Goal: Information Seeking & Learning: Learn about a topic

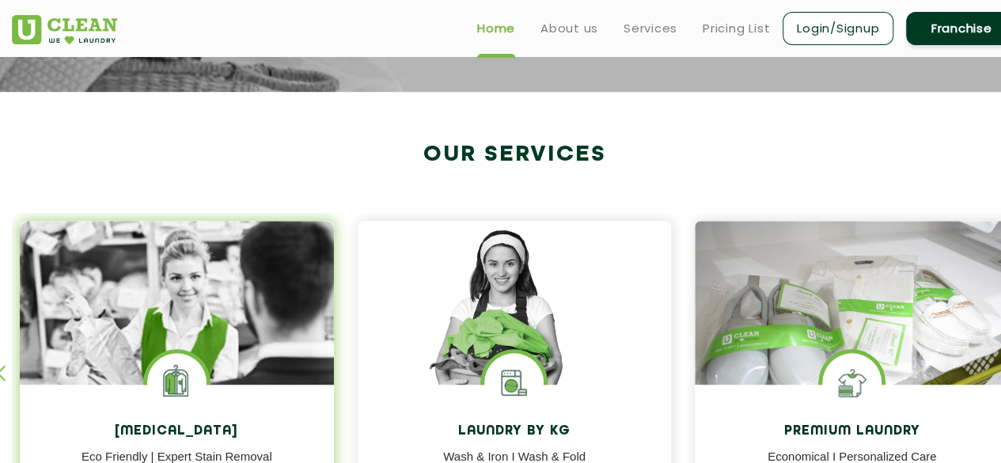
scroll to position [492, 0]
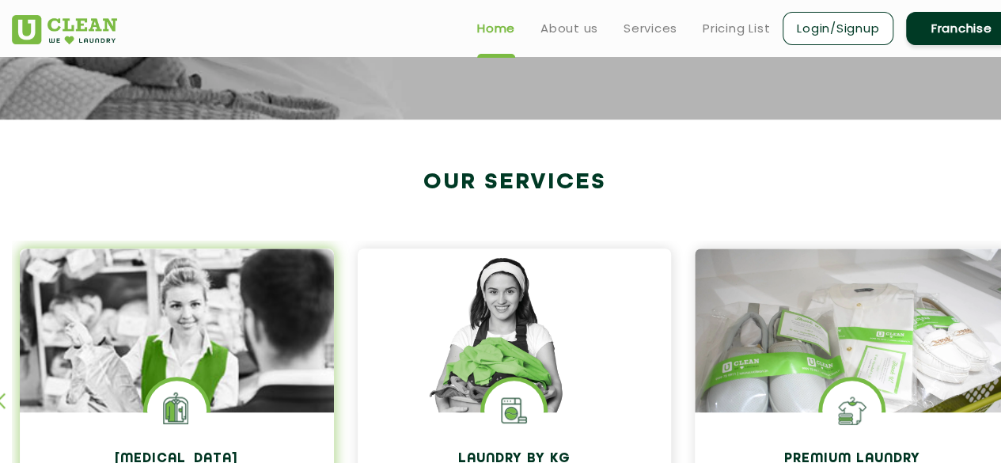
drag, startPoint x: 116, startPoint y: 184, endPoint x: 318, endPoint y: 393, distance: 290.5
click at [318, 393] on div "[MEDICAL_DATA] Eco Friendly | Expert Stain Removal Learn More [MEDICAL_DATA] Ec…" at bounding box center [514, 381] width 1029 height 392
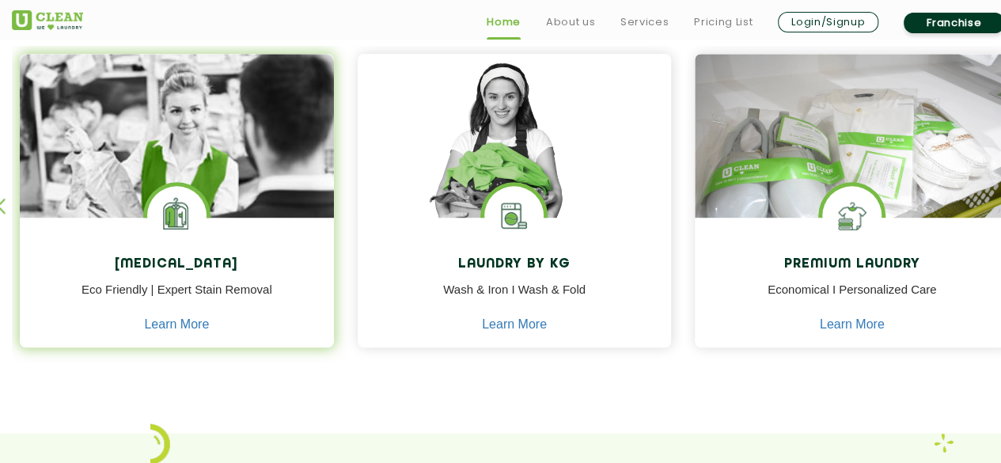
scroll to position [709, 0]
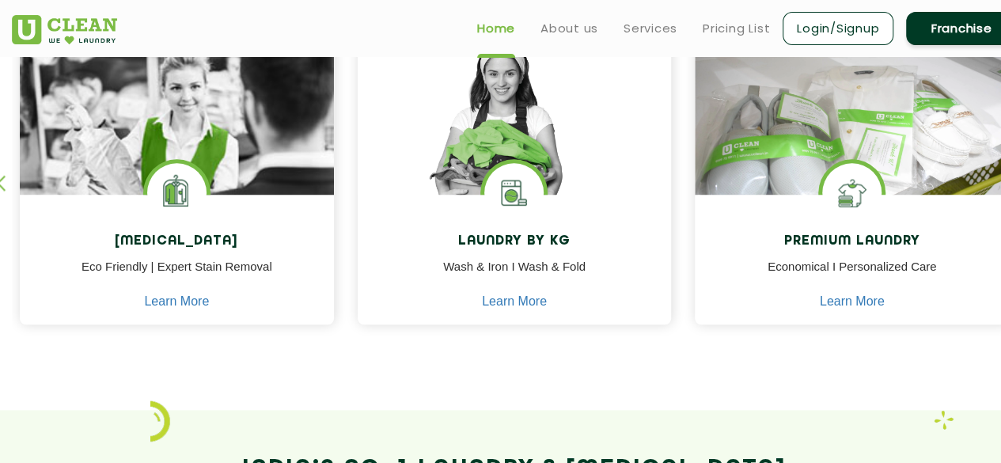
drag, startPoint x: 244, startPoint y: 341, endPoint x: 232, endPoint y: 452, distance: 111.5
click at [232, 452] on app-our-services "Our Services [MEDICAL_DATA] Eco Friendly | Expert Stain Removal Learn More [MED…" at bounding box center [500, 250] width 1001 height 697
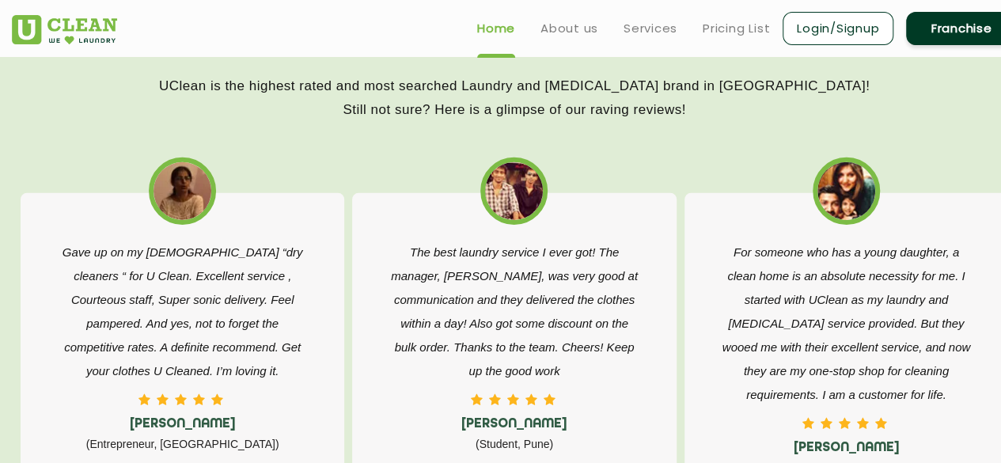
scroll to position [2338, 0]
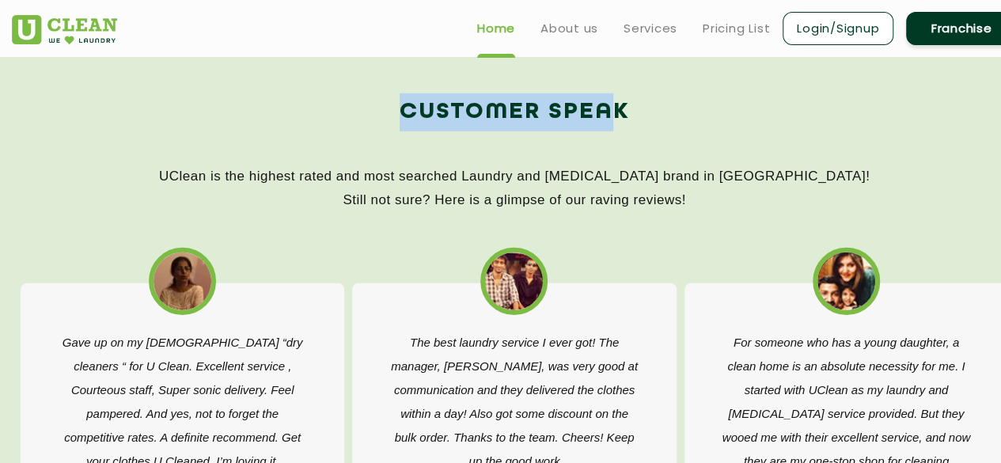
drag, startPoint x: 232, startPoint y: 452, endPoint x: 705, endPoint y: 207, distance: 532.5
click at [705, 207] on app-home "Find your nearest Laundromat! Please select the location Order Now Place Your O…" at bounding box center [500, 14] width 1001 height 4590
copy app-home "Lorem’i Do. 0 Sitamet & Con-Adipisci Elits doei te INCidi Utl Etdolo? Magna Ali…"
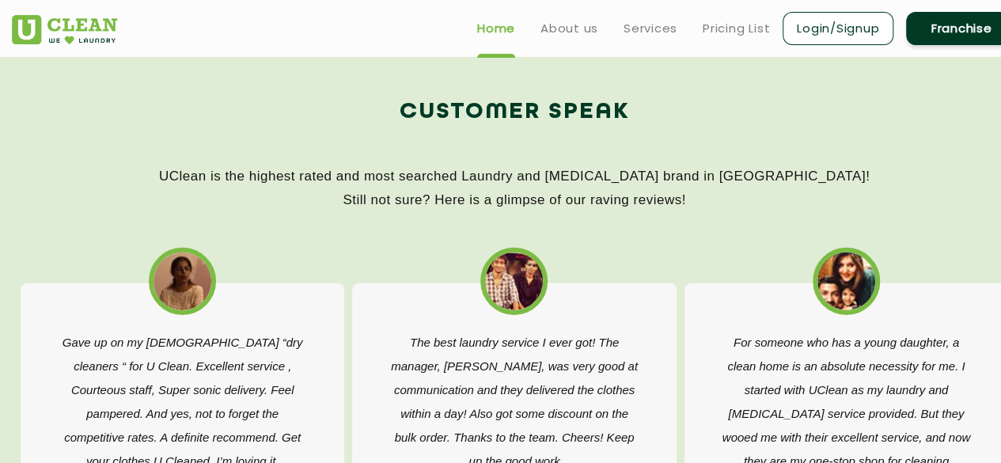
click at [729, 42] on ul "Home About us Services Pricing List Login/Signup Franchise" at bounding box center [741, 27] width 553 height 37
click at [731, 27] on link "Pricing List" at bounding box center [736, 28] width 67 height 19
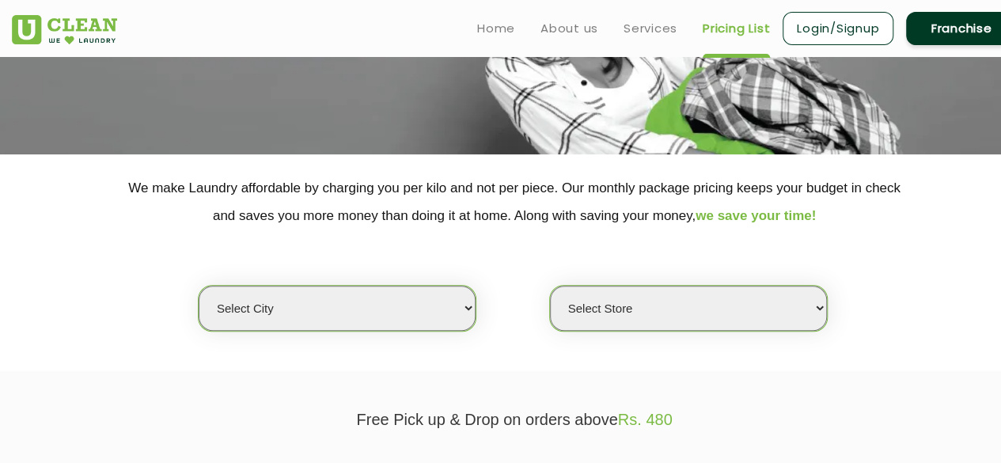
scroll to position [212, 0]
click at [454, 298] on select "Select city [GEOGRAPHIC_DATA] [GEOGRAPHIC_DATA] [GEOGRAPHIC_DATA] [GEOGRAPHIC_D…" at bounding box center [337, 307] width 277 height 45
select select "75"
click at [199, 285] on select "Select city [GEOGRAPHIC_DATA] [GEOGRAPHIC_DATA] [GEOGRAPHIC_DATA] [GEOGRAPHIC_D…" at bounding box center [337, 307] width 277 height 45
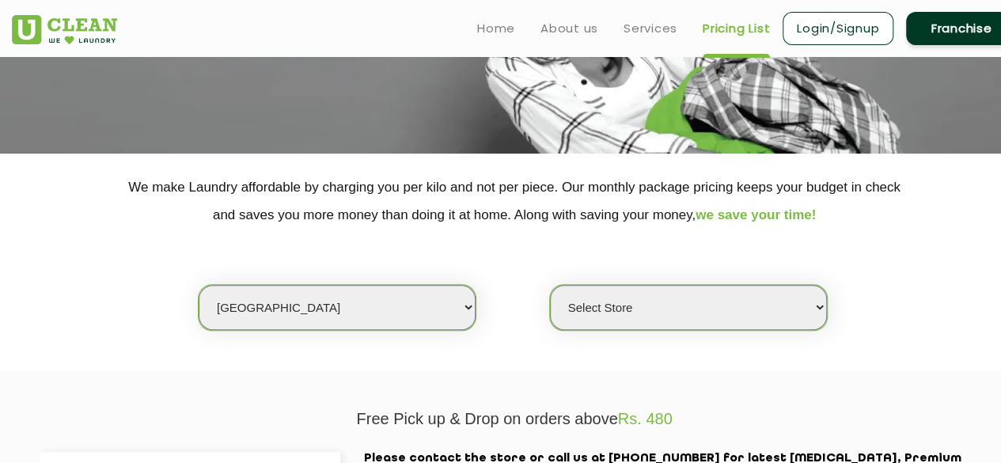
click at [711, 311] on select "Select Store [GEOGRAPHIC_DATA] (UC237) [GEOGRAPHIC_DATA]" at bounding box center [688, 307] width 277 height 45
select select "469"
click at [550, 285] on select "Select Store [GEOGRAPHIC_DATA] (UC237) [GEOGRAPHIC_DATA]" at bounding box center [688, 307] width 277 height 45
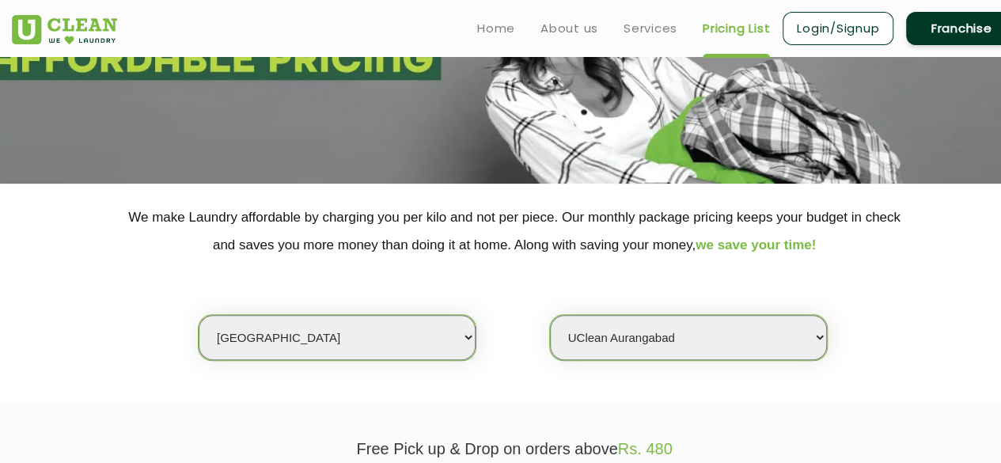
scroll to position [179, 0]
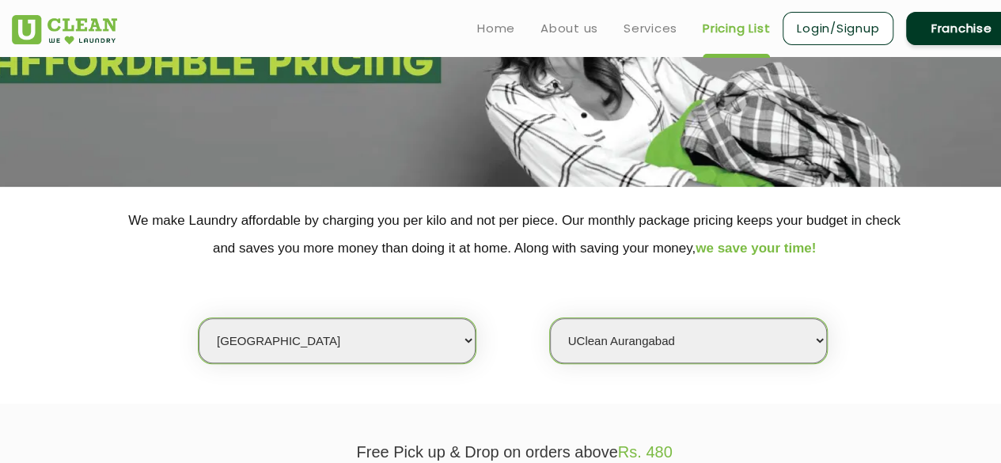
click at [472, 343] on select "Select city [GEOGRAPHIC_DATA] [GEOGRAPHIC_DATA] [GEOGRAPHIC_DATA] [GEOGRAPHIC_D…" at bounding box center [337, 340] width 277 height 45
select select "176"
click at [199, 318] on select "Select city [GEOGRAPHIC_DATA] [GEOGRAPHIC_DATA] [GEOGRAPHIC_DATA] [GEOGRAPHIC_D…" at bounding box center [337, 340] width 277 height 45
click at [610, 346] on select "Select Store UClean Vizag" at bounding box center [688, 340] width 277 height 45
select select "522"
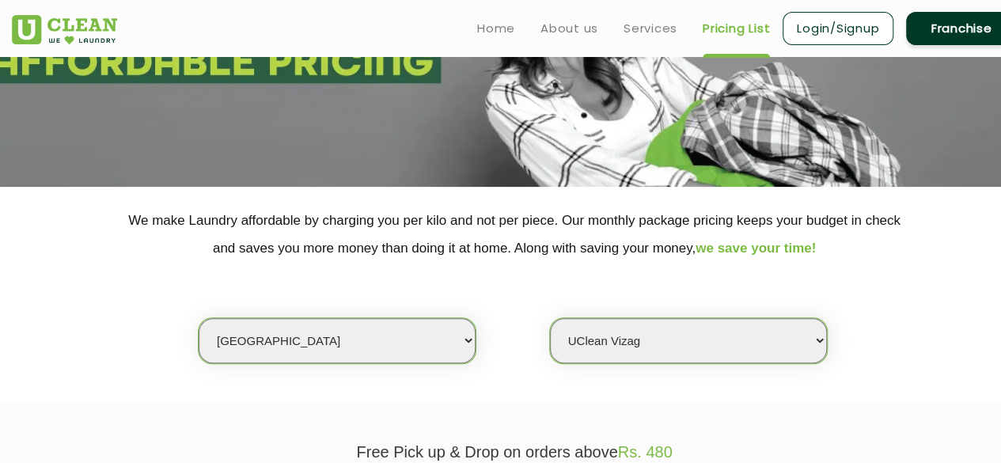
click at [550, 318] on select "Select Store UClean Vizag" at bounding box center [688, 340] width 277 height 45
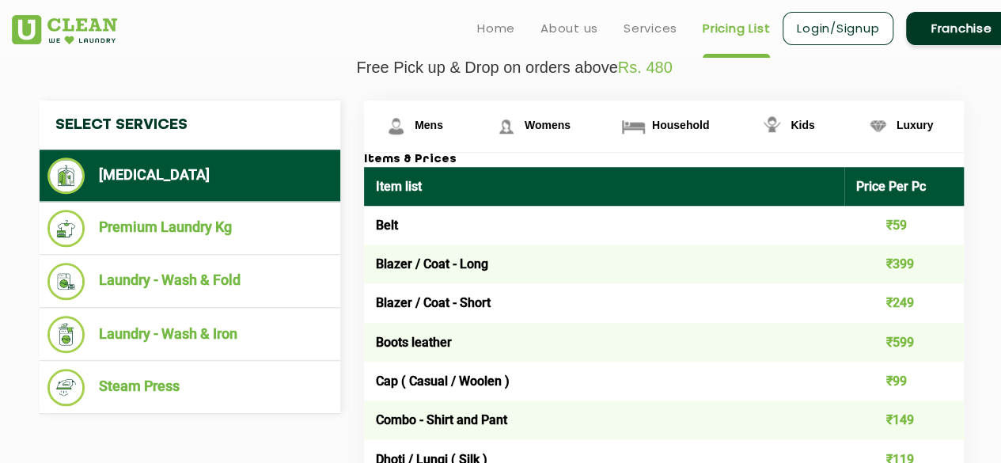
scroll to position [620, 0]
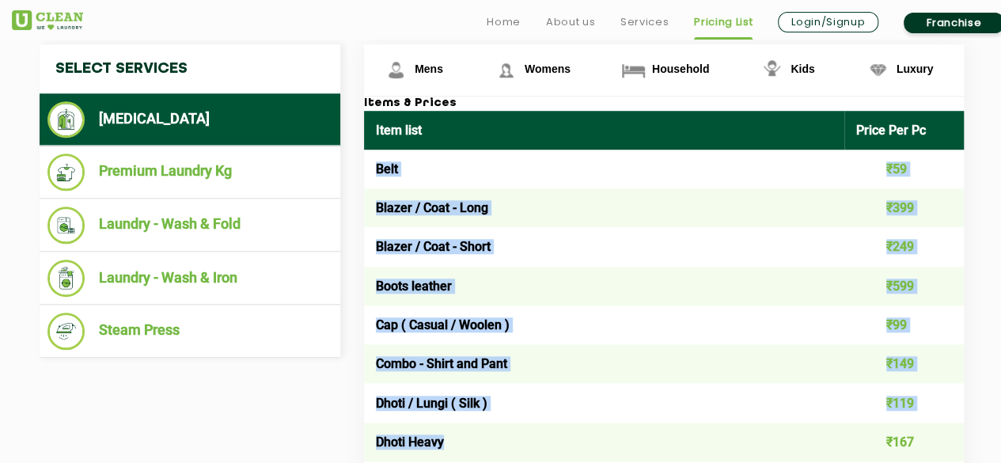
drag, startPoint x: 367, startPoint y: 161, endPoint x: 497, endPoint y: 422, distance: 291.7
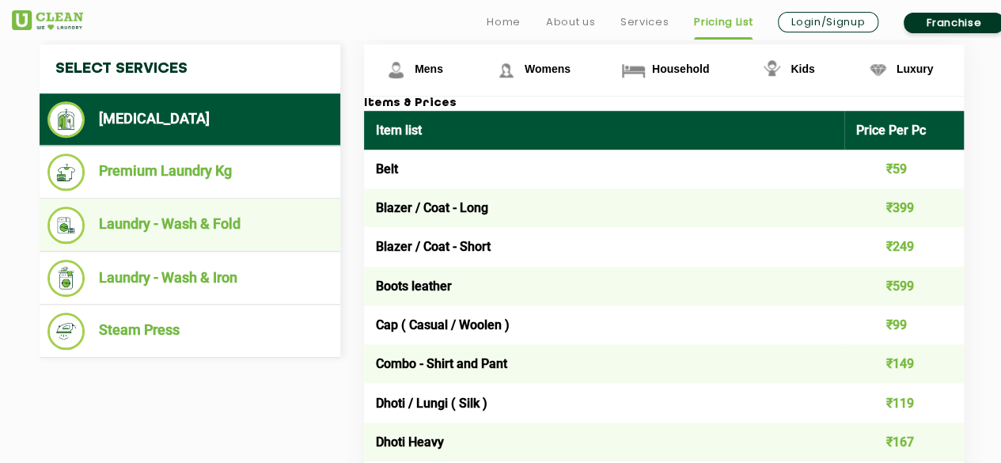
click at [325, 215] on li "Laundry - Wash & Fold" at bounding box center [189, 225] width 285 height 37
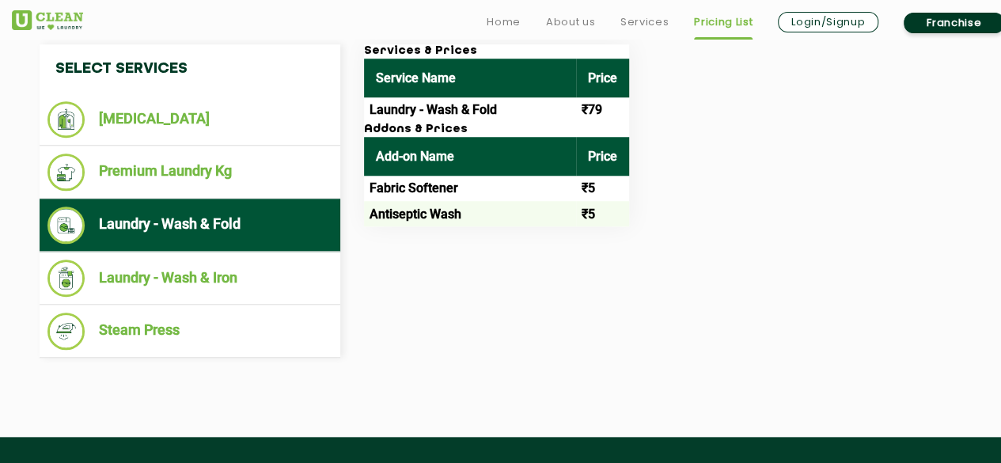
click at [113, 68] on h4 "Select Services" at bounding box center [190, 68] width 301 height 49
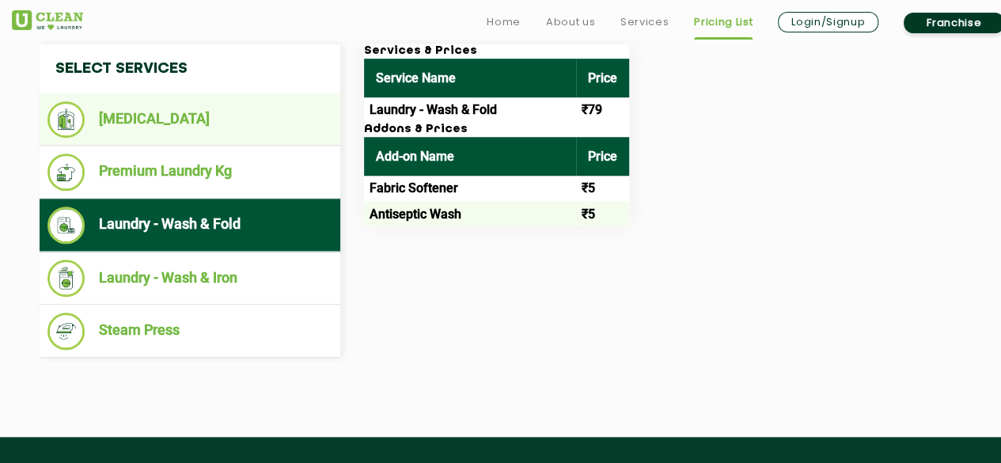
click at [253, 115] on li "[MEDICAL_DATA]" at bounding box center [189, 119] width 285 height 36
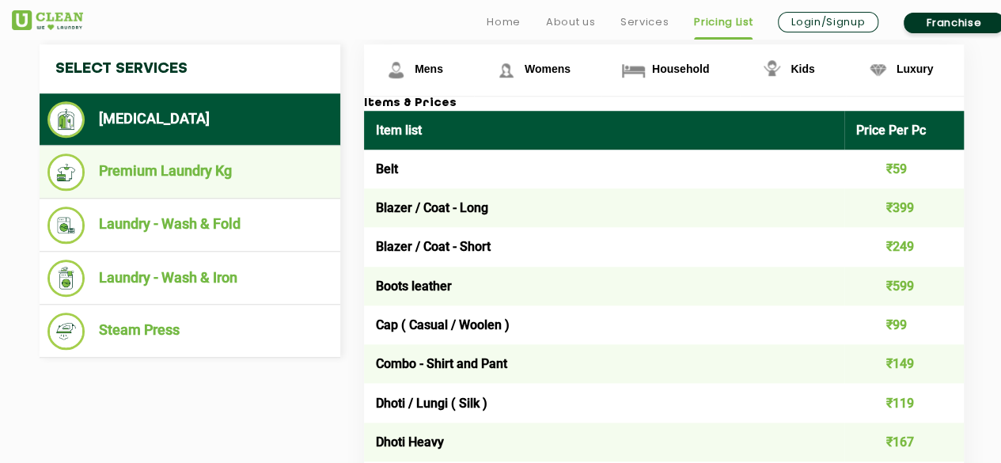
click at [249, 146] on ul "Premium Laundry Kg" at bounding box center [190, 172] width 301 height 53
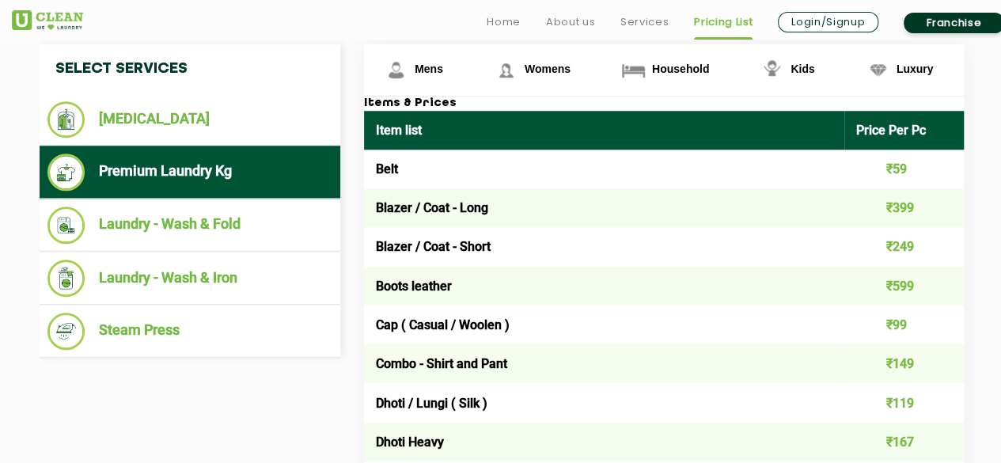
click at [244, 192] on ul "Premium Laundry Kg" at bounding box center [190, 172] width 301 height 53
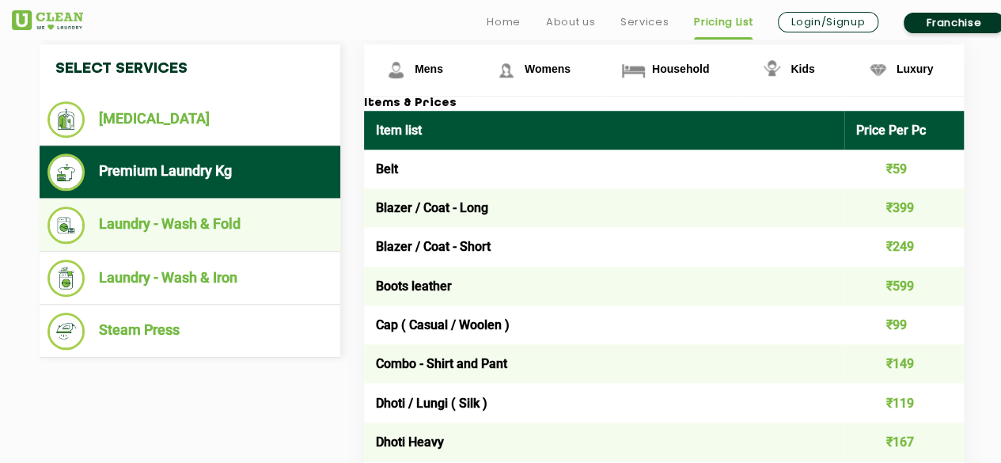
click at [269, 207] on li "Laundry - Wash & Fold" at bounding box center [189, 225] width 285 height 37
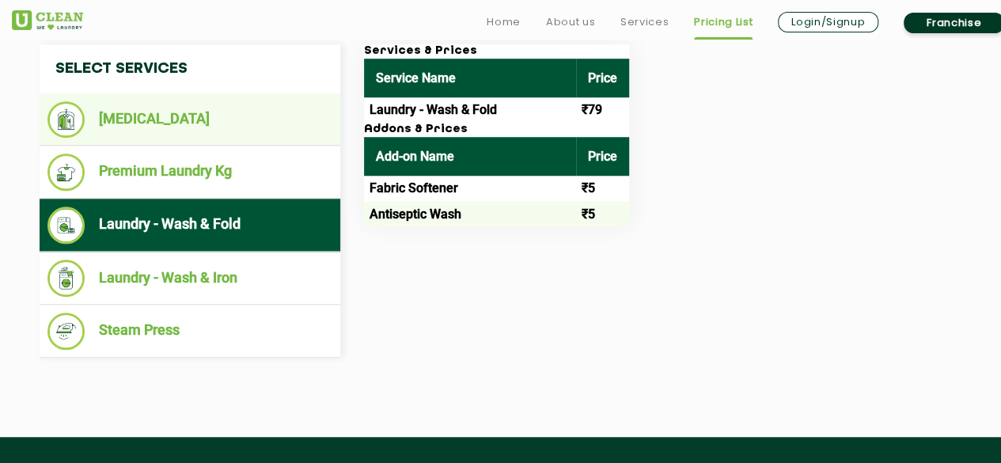
click at [221, 125] on li "[MEDICAL_DATA]" at bounding box center [189, 119] width 285 height 36
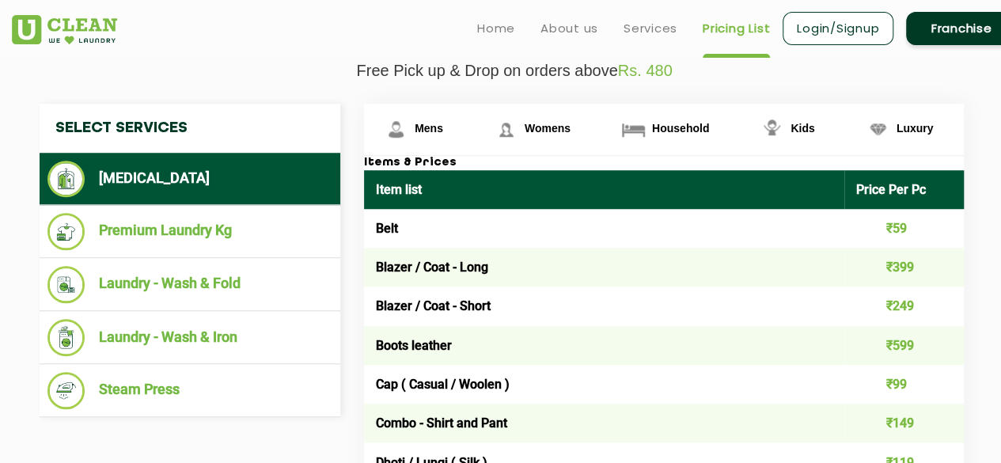
scroll to position [545, 0]
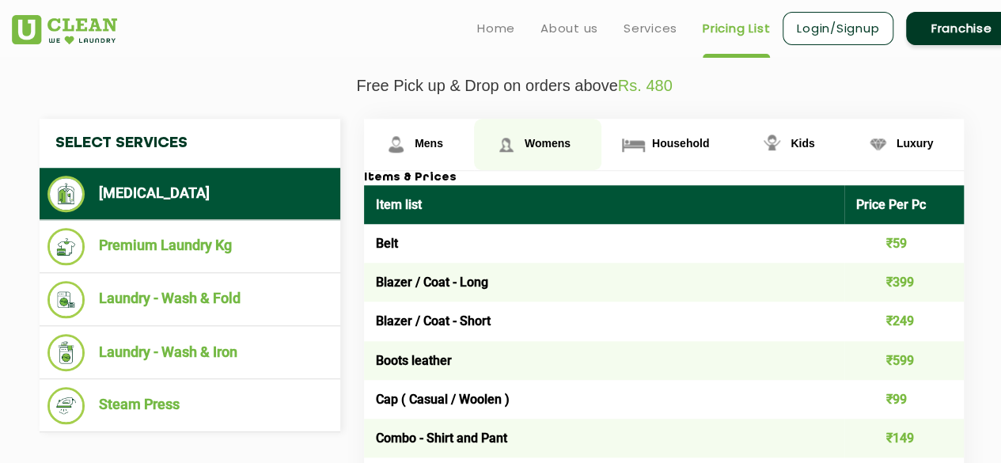
click at [540, 142] on span "Womens" at bounding box center [548, 143] width 46 height 13
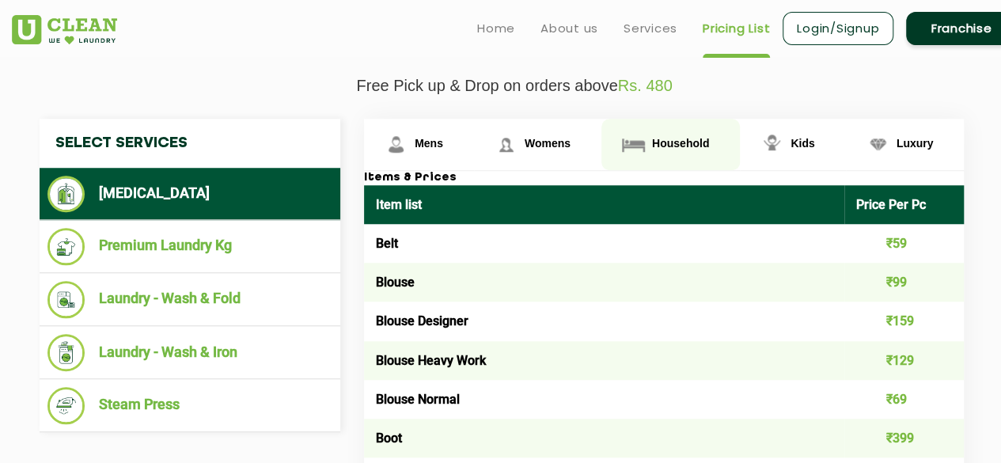
click at [636, 135] on img at bounding box center [634, 145] width 28 height 28
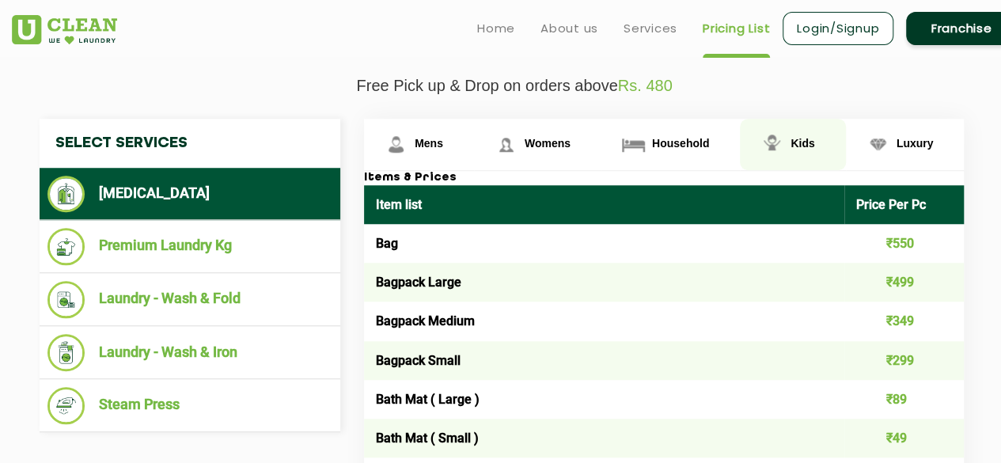
click at [795, 130] on link "Kids" at bounding box center [792, 144] width 105 height 51
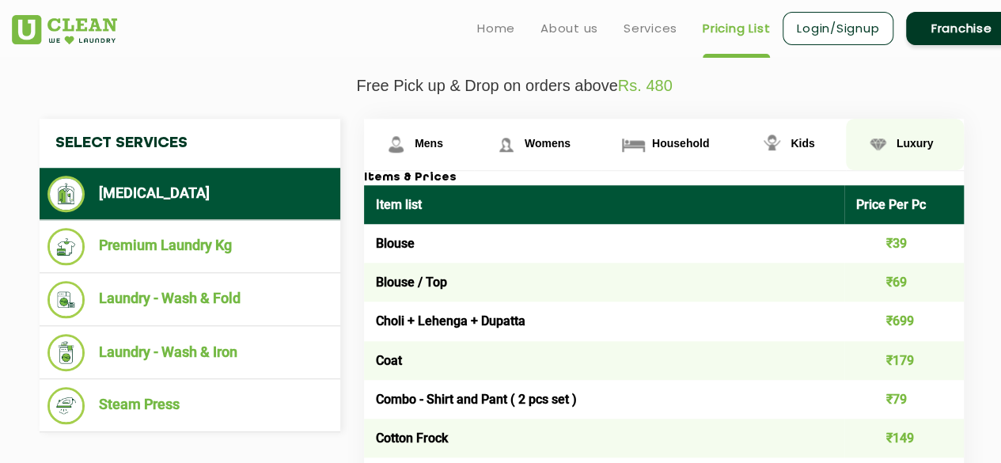
click at [920, 131] on link "Luxury" at bounding box center [905, 144] width 119 height 51
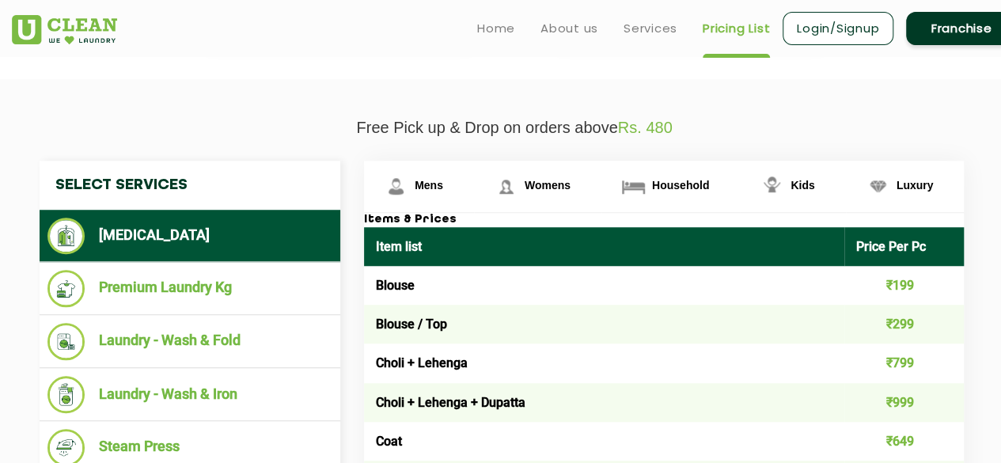
scroll to position [501, 0]
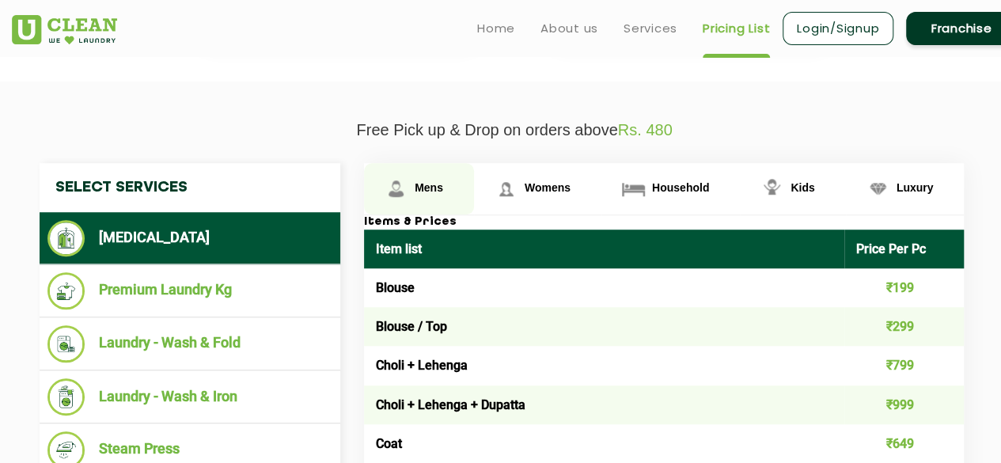
click at [383, 184] on img at bounding box center [396, 189] width 28 height 28
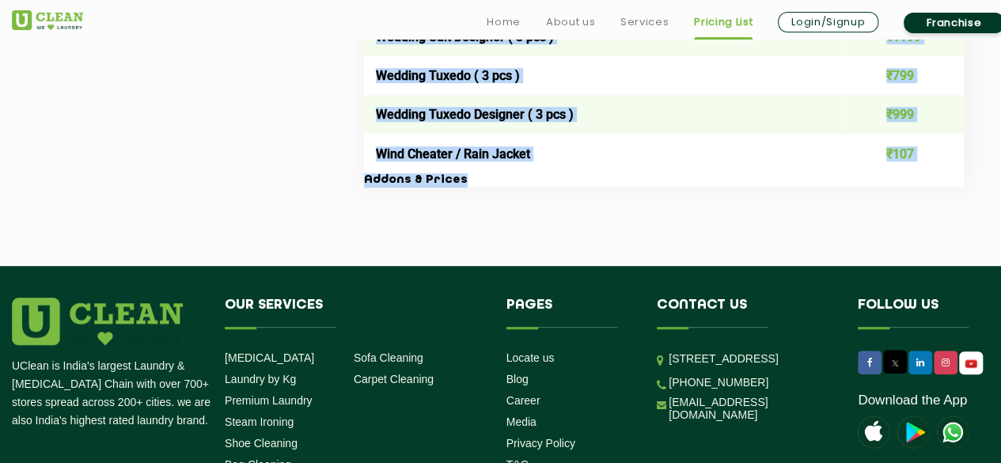
scroll to position [3568, 0]
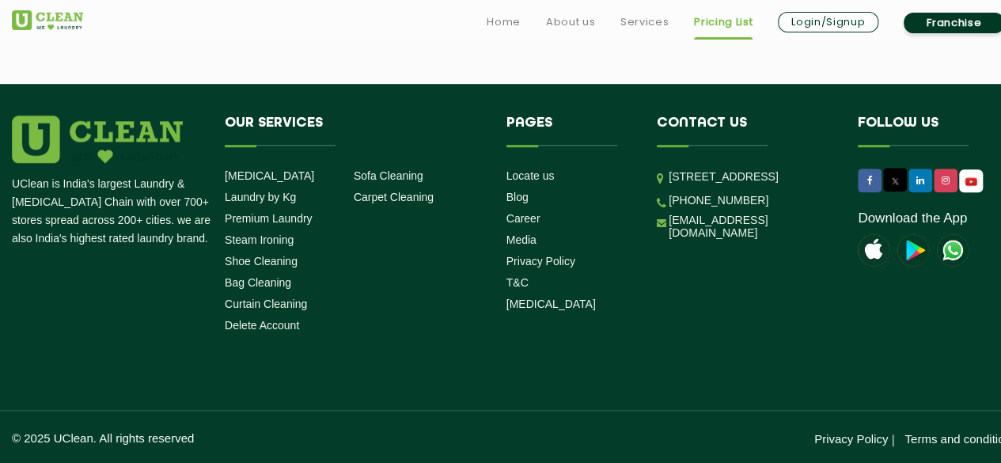
drag, startPoint x: 42, startPoint y: 183, endPoint x: 518, endPoint y: 59, distance: 491.5
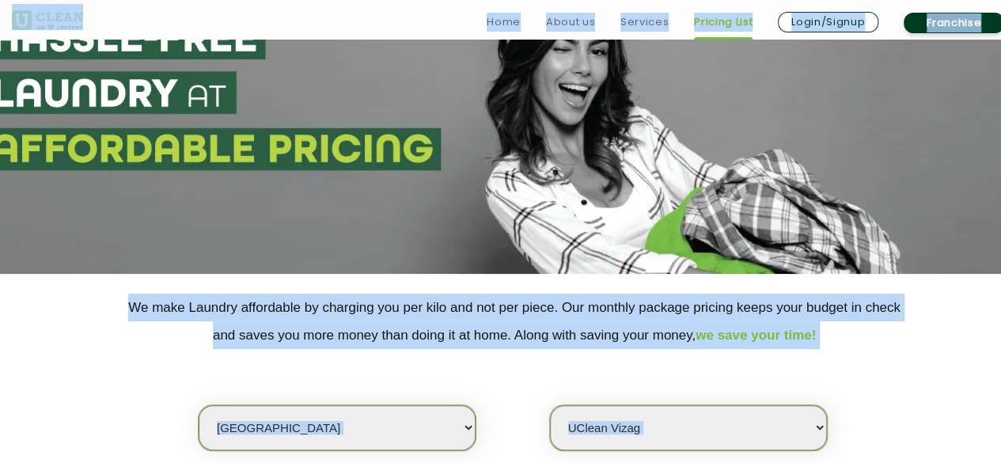
scroll to position [93, 0]
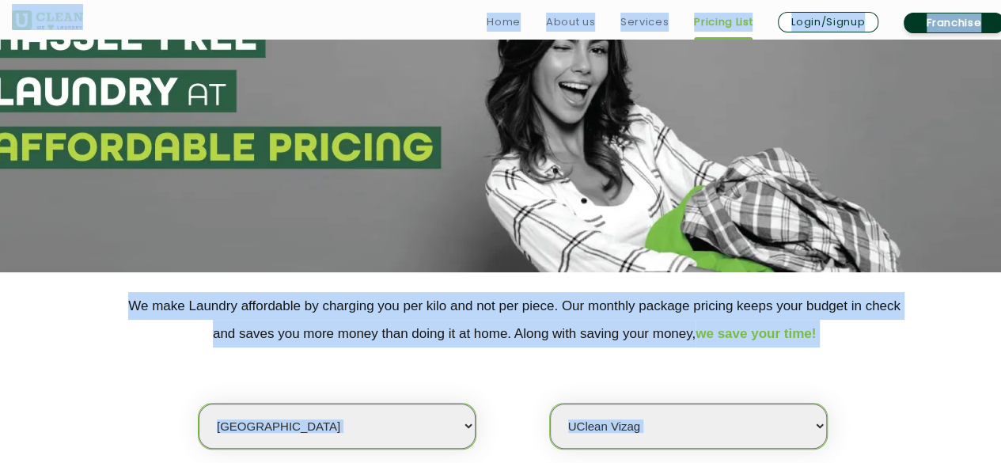
copy app-root "Home About us Services Pricing List Login/Signup Franchise Home About us Franch…"
click at [522, 370] on div "Select city [GEOGRAPHIC_DATA] [GEOGRAPHIC_DATA] [GEOGRAPHIC_DATA] [GEOGRAPHIC_D…" at bounding box center [514, 399] width 1029 height 102
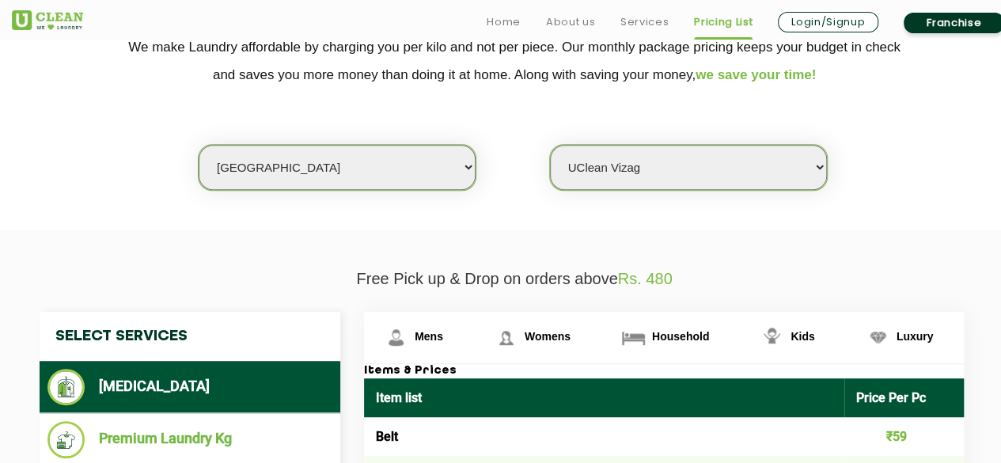
scroll to position [353, 0]
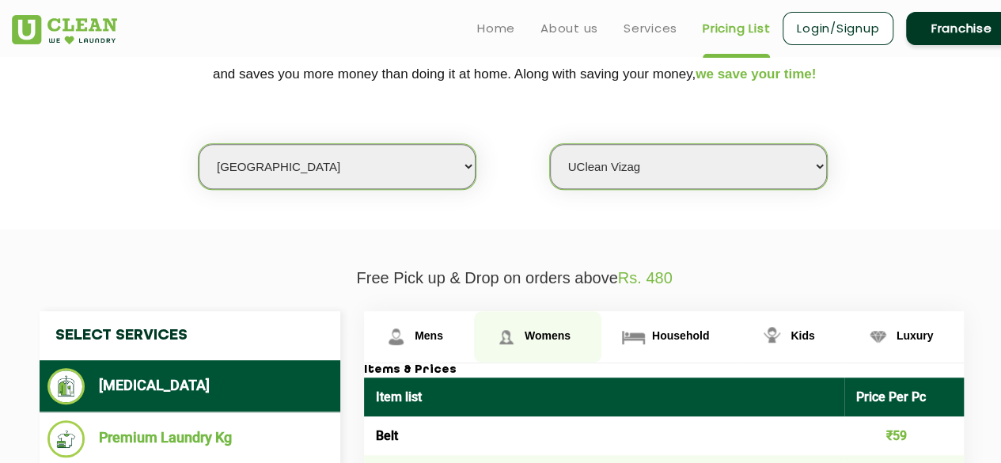
click at [529, 353] on link "Womens" at bounding box center [537, 336] width 127 height 51
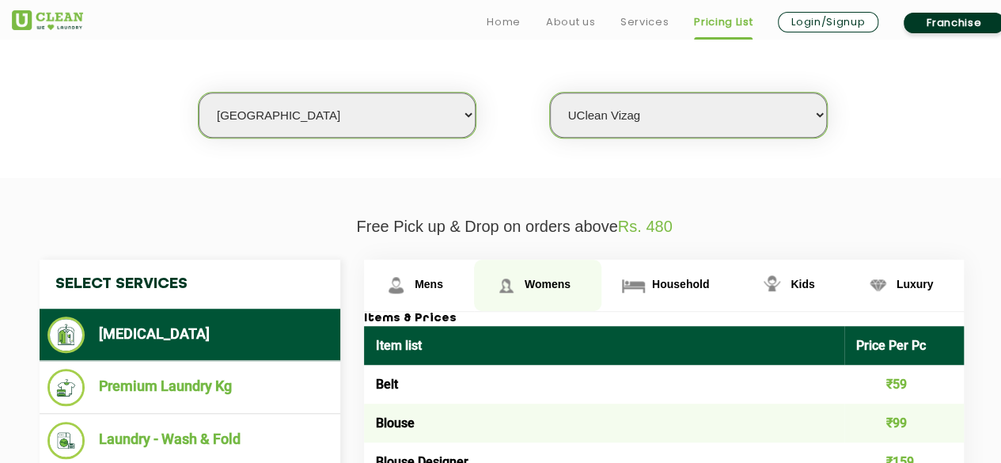
scroll to position [423, 0]
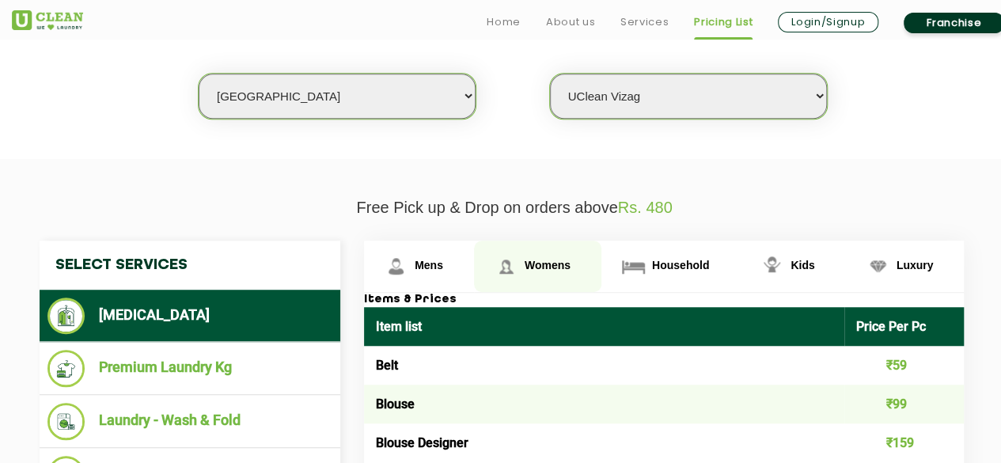
click at [538, 254] on link "Womens" at bounding box center [537, 266] width 127 height 51
click at [541, 277] on link "Womens" at bounding box center [537, 266] width 127 height 51
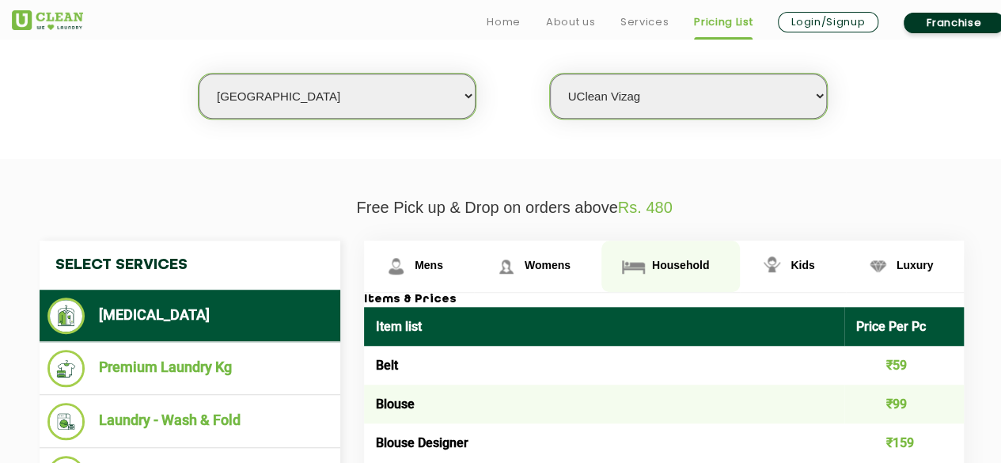
click at [607, 266] on link "Household" at bounding box center [671, 266] width 139 height 51
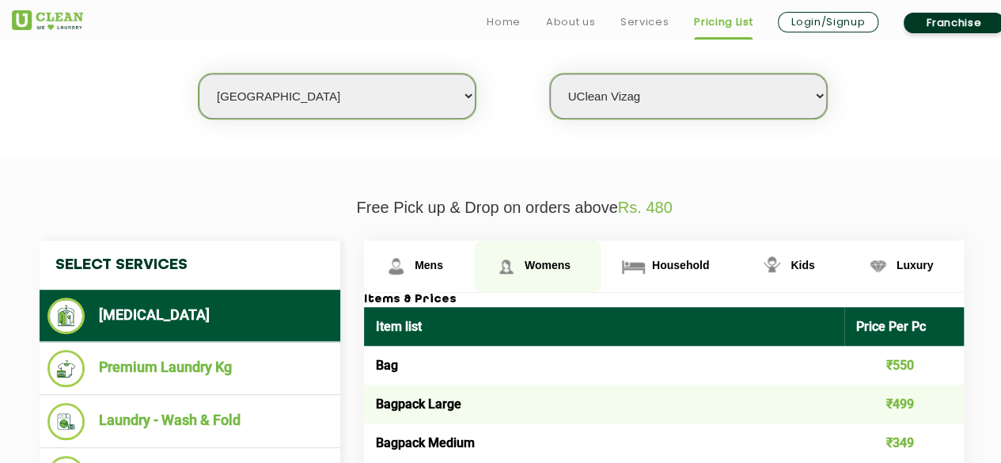
click at [532, 266] on span "Womens" at bounding box center [548, 265] width 46 height 13
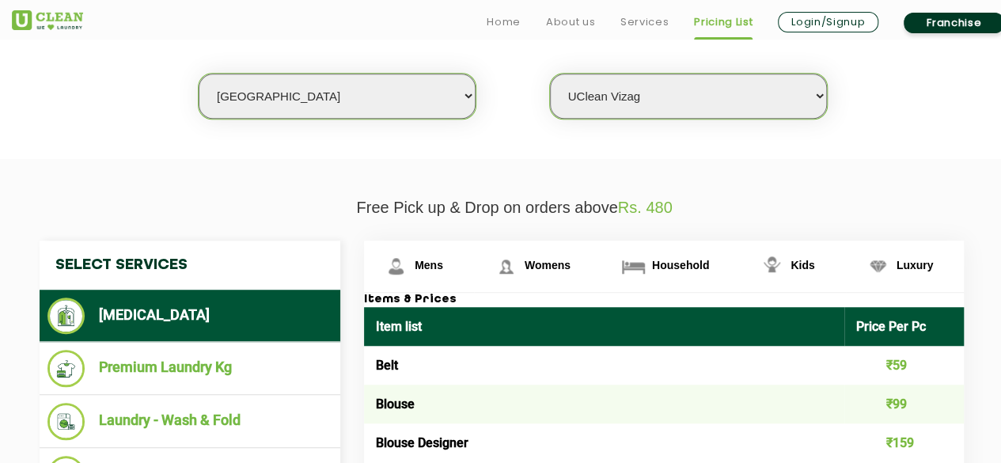
click at [559, 342] on th "Item list" at bounding box center [604, 326] width 480 height 39
drag, startPoint x: 511, startPoint y: 359, endPoint x: 575, endPoint y: 416, distance: 85.8
click at [575, 416] on td "Blouse" at bounding box center [604, 404] width 480 height 39
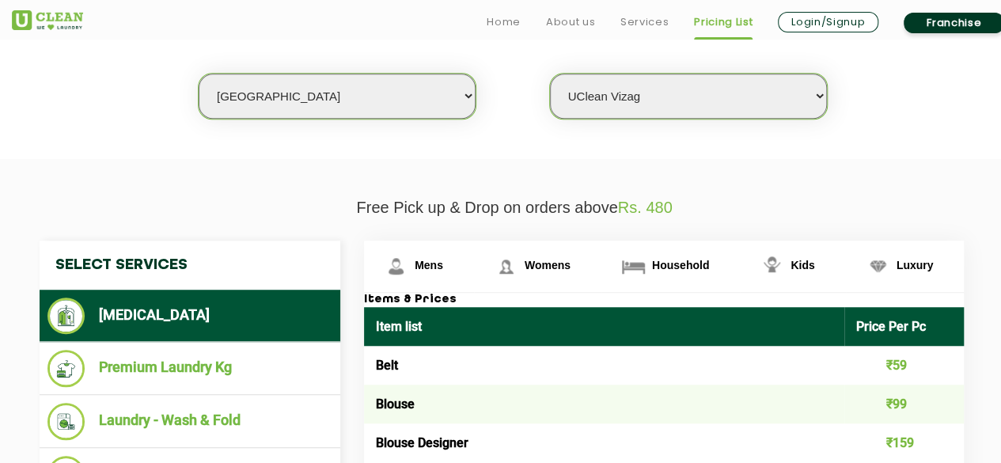
click at [575, 416] on td "Blouse" at bounding box center [604, 404] width 480 height 39
drag, startPoint x: 377, startPoint y: 398, endPoint x: 434, endPoint y: 410, distance: 58.2
click at [434, 410] on td "Blouse" at bounding box center [604, 404] width 480 height 39
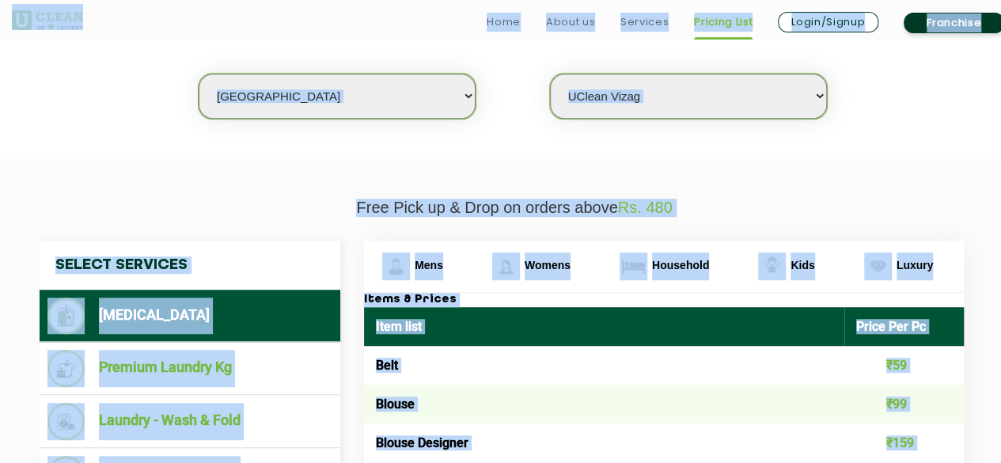
copy app-root "Home About us Services Pricing List Login/Signup Franchise Home About us Franch…"
click at [645, 353] on td "Belt" at bounding box center [604, 365] width 480 height 39
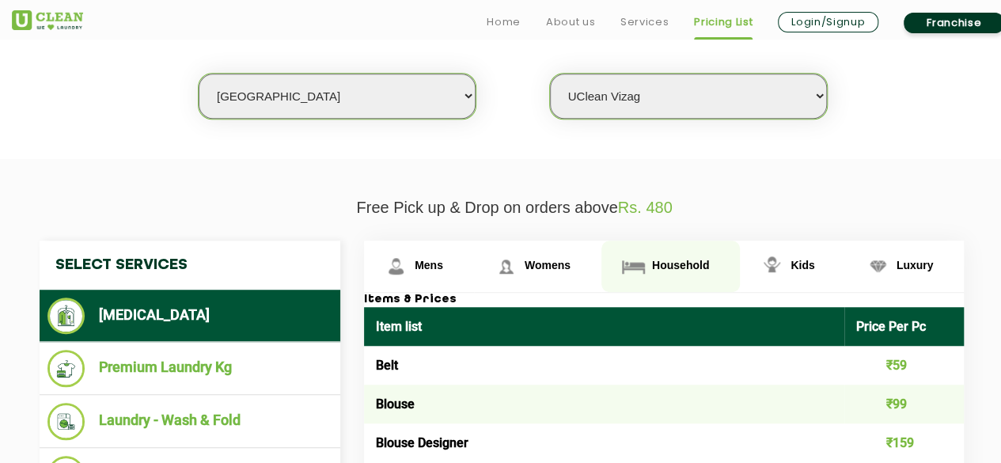
click at [678, 273] on link "Household" at bounding box center [671, 266] width 139 height 51
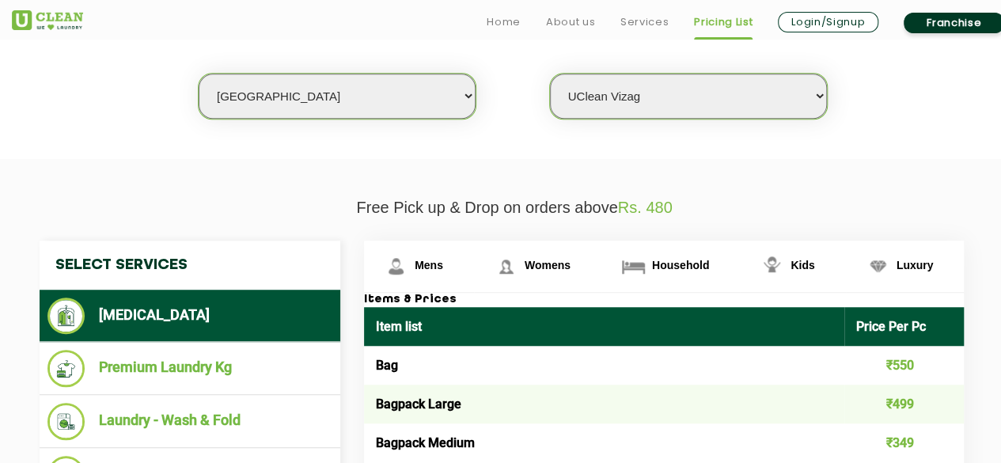
click at [480, 424] on td "Bagpack Medium" at bounding box center [604, 442] width 480 height 39
drag, startPoint x: 370, startPoint y: 403, endPoint x: 492, endPoint y: 423, distance: 122.8
copy tbody "Bagpack Large ₹499 Bagpack Medium"
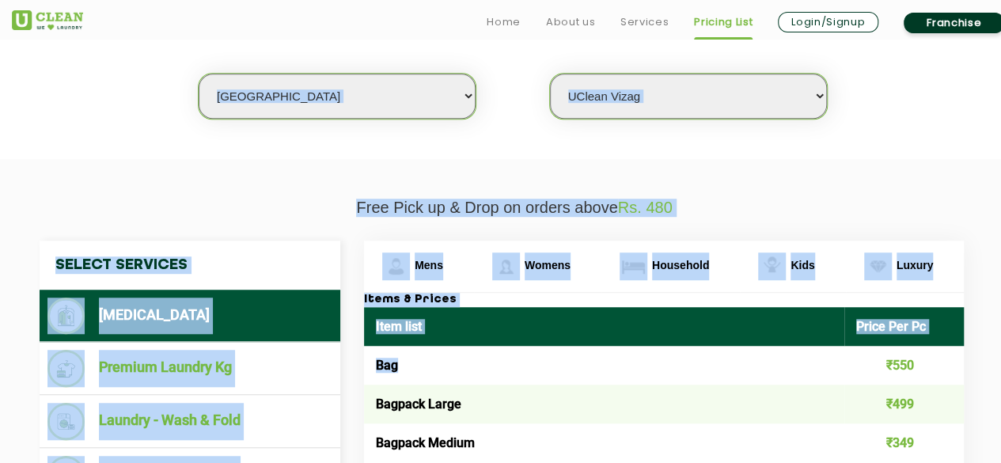
drag, startPoint x: 741, startPoint y: 151, endPoint x: 710, endPoint y: 354, distance: 205.0
